Goal: Task Accomplishment & Management: Use online tool/utility

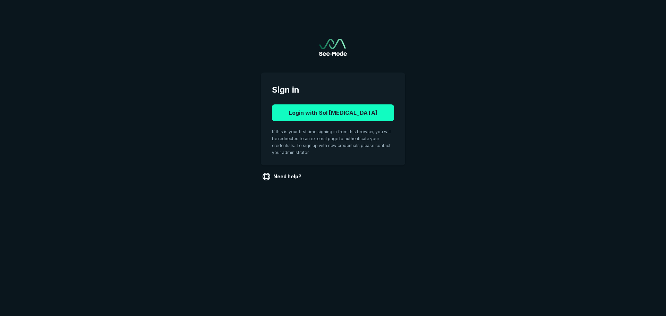
click at [367, 115] on button "Login with Sol [MEDICAL_DATA]" at bounding box center [333, 112] width 122 height 17
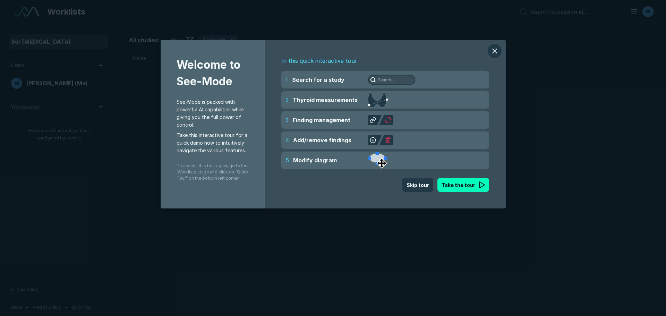
scroll to position [2191, 3886]
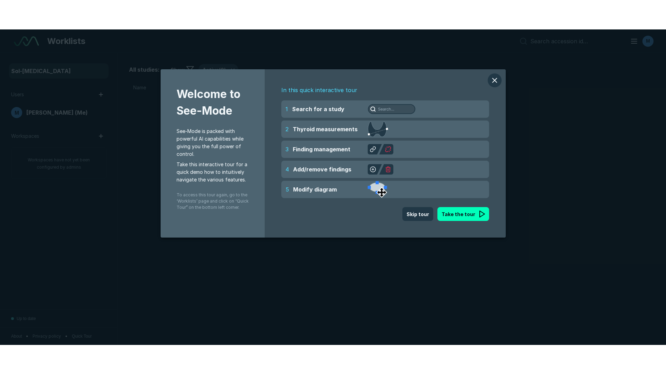
scroll to position [2080, 3245]
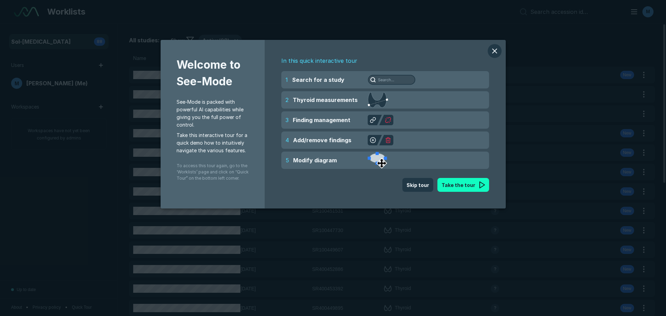
click at [450, 188] on button "Take the tour" at bounding box center [463, 185] width 52 height 14
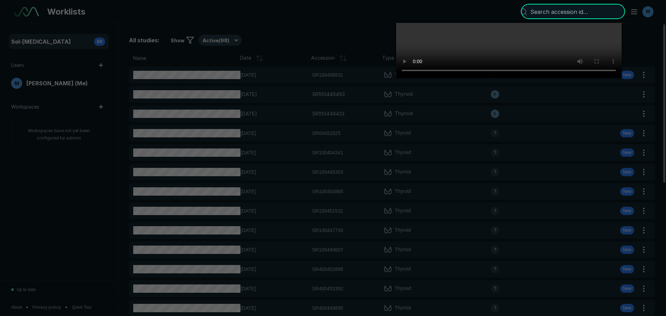
scroll to position [2455, 3886]
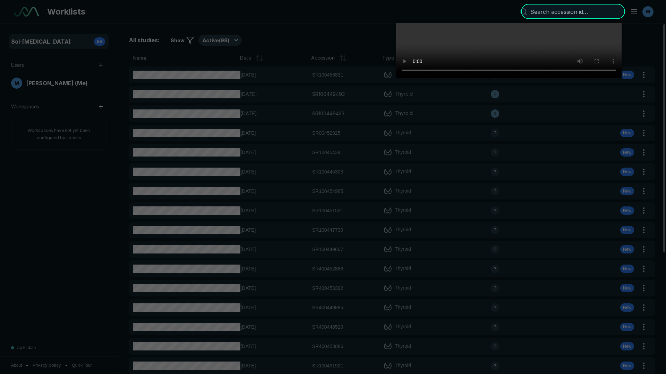
click at [396, 78] on video at bounding box center [508, 50] width 225 height 55
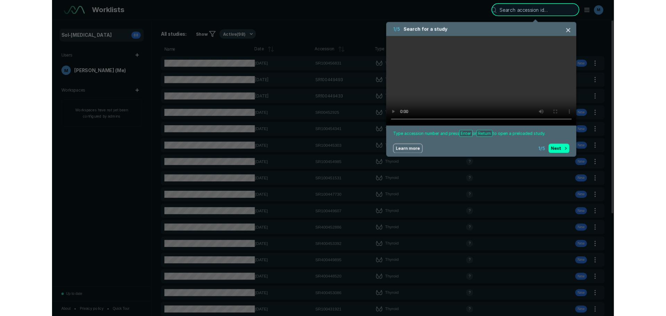
scroll to position [2191, 3886]
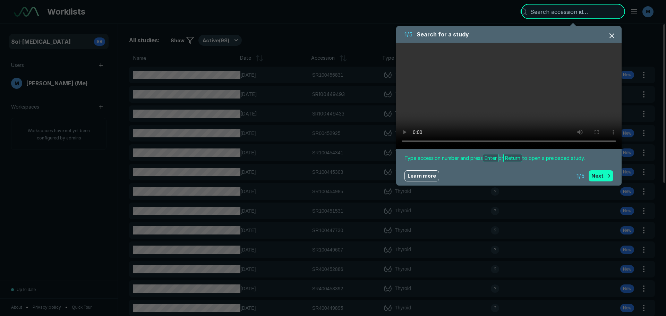
click at [593, 177] on button "Next" at bounding box center [600, 175] width 25 height 11
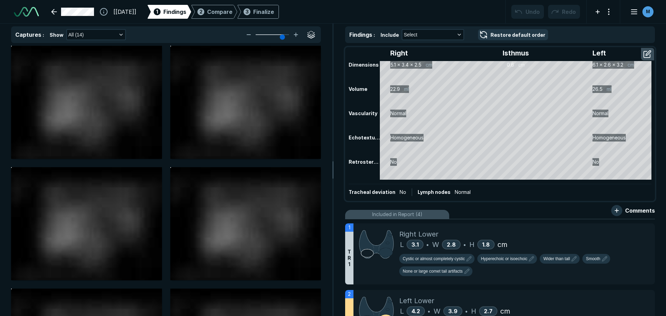
scroll to position [1561, 2278]
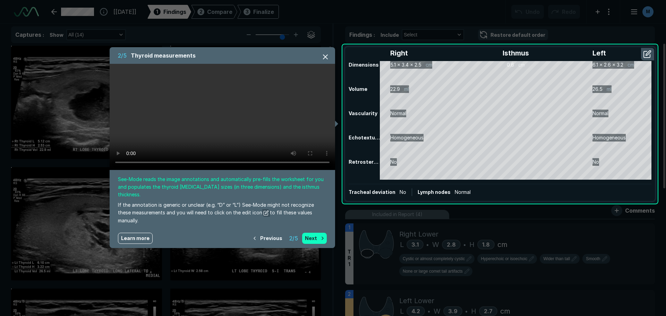
click at [316, 233] on button "Next" at bounding box center [314, 238] width 25 height 11
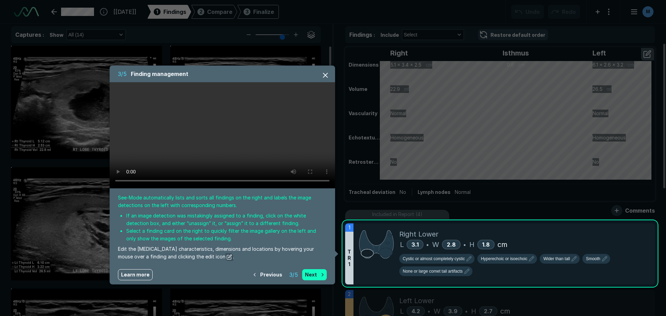
click at [314, 273] on button "Next" at bounding box center [314, 274] width 25 height 11
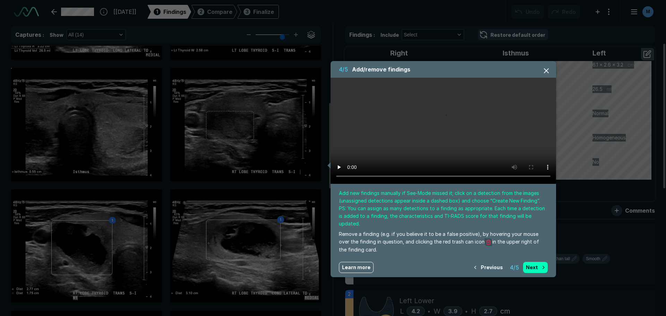
scroll to position [233, 0]
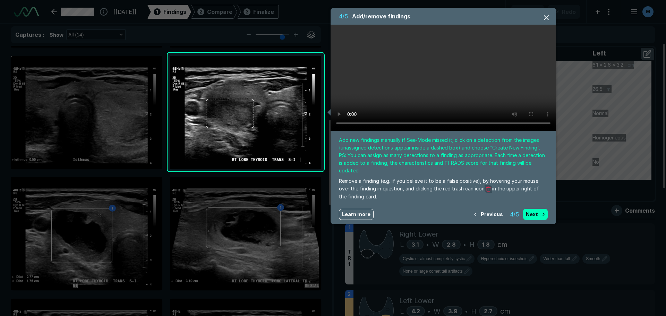
click at [357, 210] on span "Learn more" at bounding box center [356, 213] width 28 height 7
click at [528, 209] on button "Next" at bounding box center [535, 214] width 25 height 11
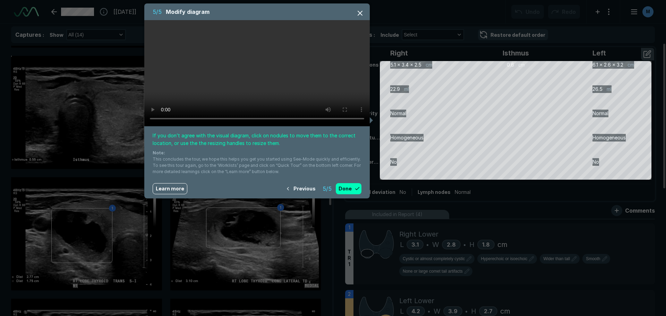
drag, startPoint x: 308, startPoint y: 83, endPoint x: 297, endPoint y: 82, distance: 10.5
click at [297, 82] on video at bounding box center [256, 73] width 225 height 106
click at [350, 185] on button "Done" at bounding box center [349, 188] width 26 height 11
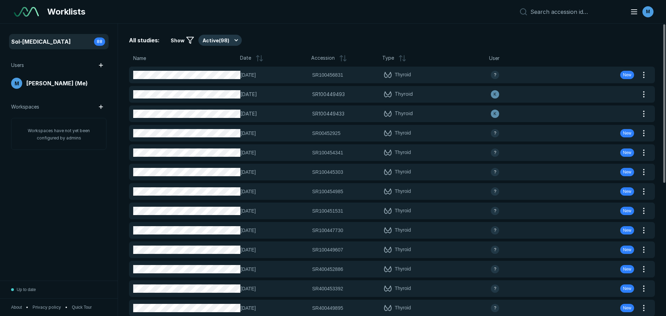
scroll to position [2080, 3245]
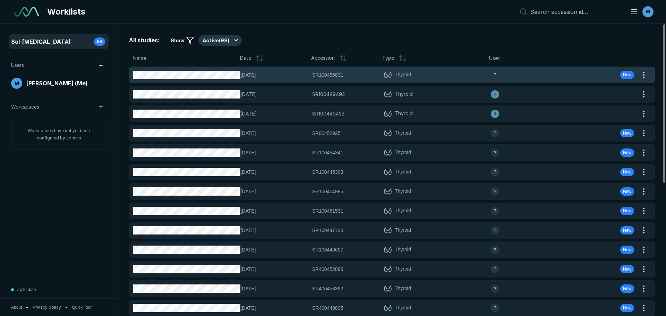
click at [274, 69] on div "07-OCT-2025 SR100456831 SR100456831 Thyroid ? New" at bounding box center [383, 75] width 509 height 17
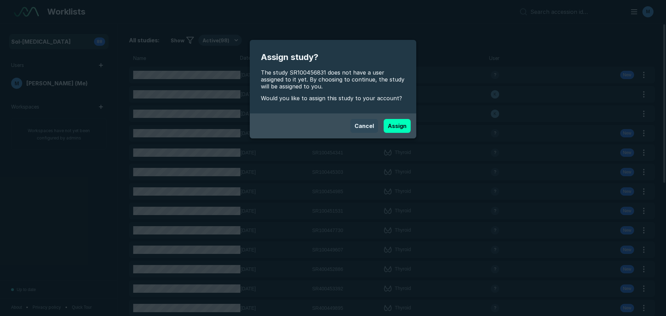
click at [367, 132] on button "Cancel" at bounding box center [364, 126] width 28 height 14
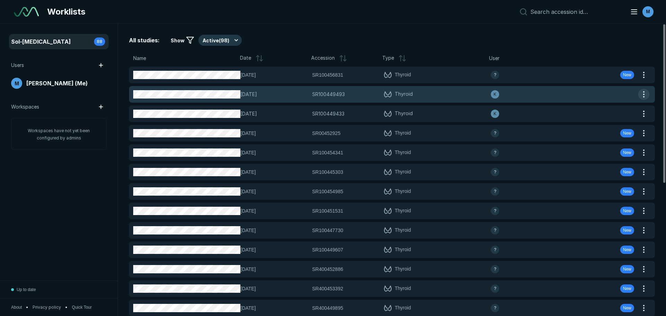
click at [641, 92] on button "button" at bounding box center [643, 94] width 11 height 11
click at [288, 93] on span "30-SEP-2025" at bounding box center [273, 94] width 67 height 8
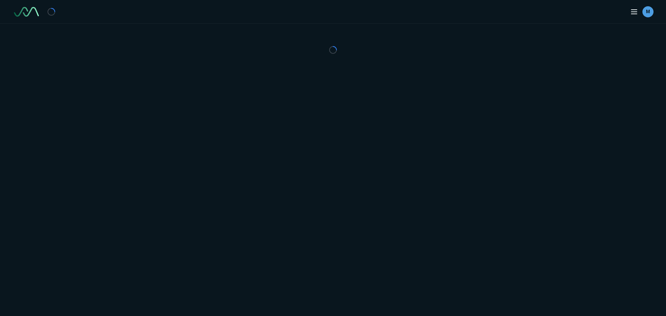
click at [288, 93] on div "M" at bounding box center [333, 158] width 666 height 316
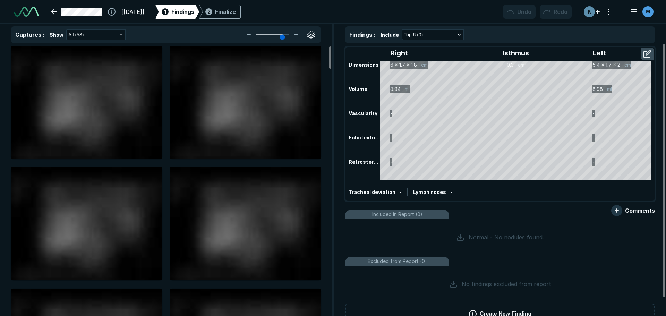
scroll to position [1561, 2278]
